Goal: Information Seeking & Learning: Learn about a topic

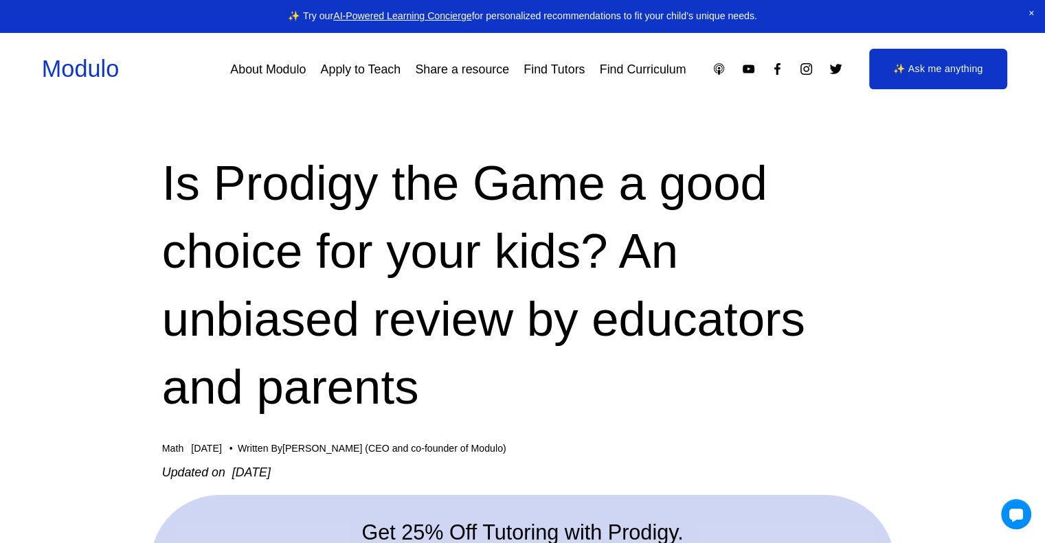
click at [1031, 14] on span "Close Announcement" at bounding box center [1030, 13] width 27 height 27
